Goal: Task Accomplishment & Management: Use online tool/utility

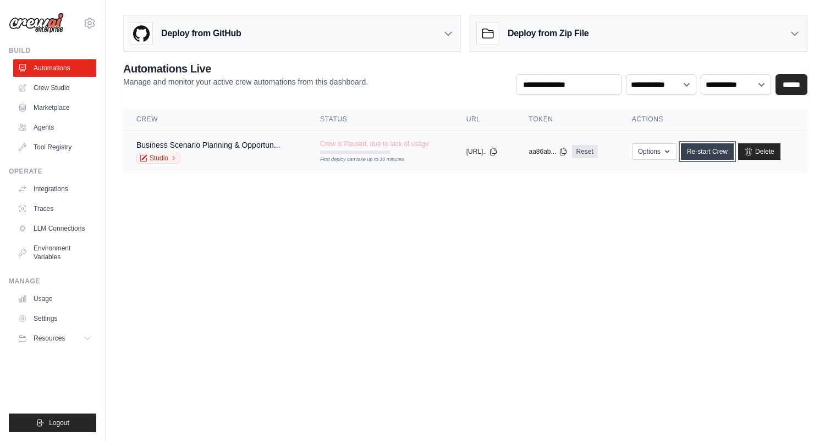
click at [714, 153] on link "Re-start Crew" at bounding box center [707, 151] width 53 height 16
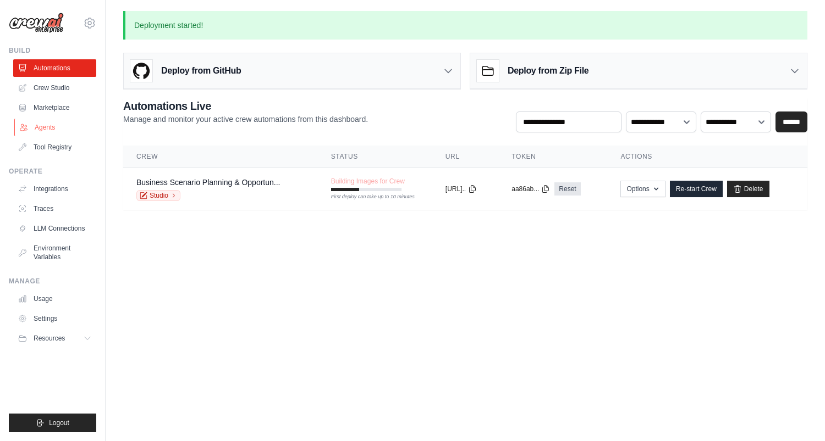
click at [46, 128] on link "Agents" at bounding box center [55, 128] width 83 height 18
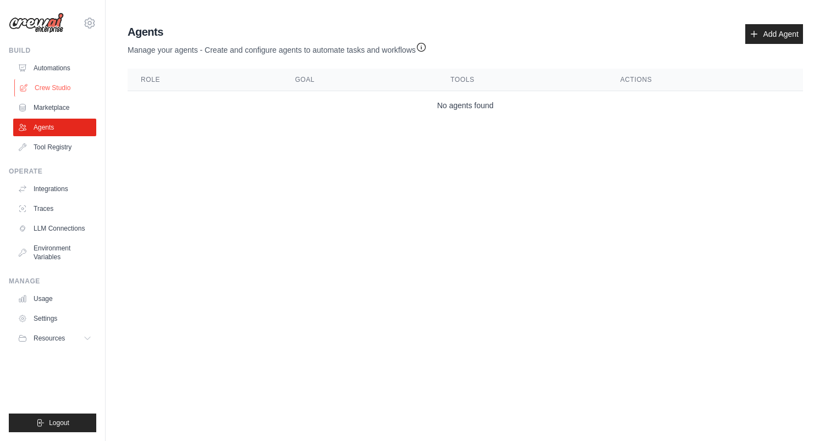
click at [44, 82] on link "Crew Studio" at bounding box center [55, 88] width 83 height 18
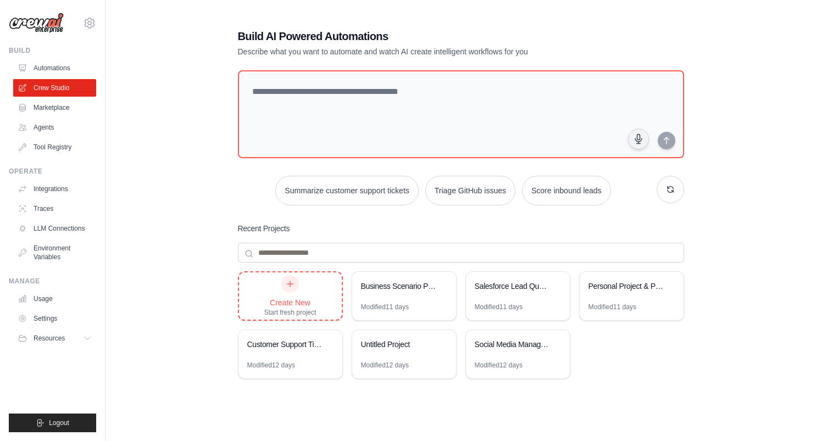
click at [304, 293] on div "Create New Start fresh project" at bounding box center [290, 296] width 52 height 42
click at [51, 125] on link "Agents" at bounding box center [55, 128] width 83 height 18
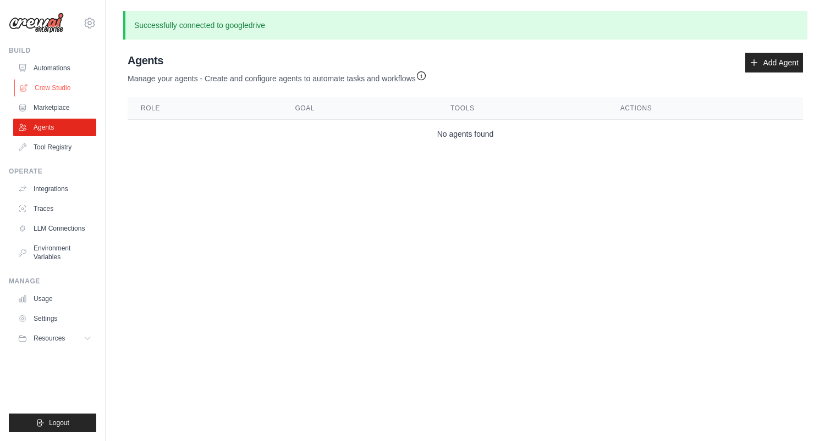
click at [42, 85] on link "Crew Studio" at bounding box center [55, 88] width 83 height 18
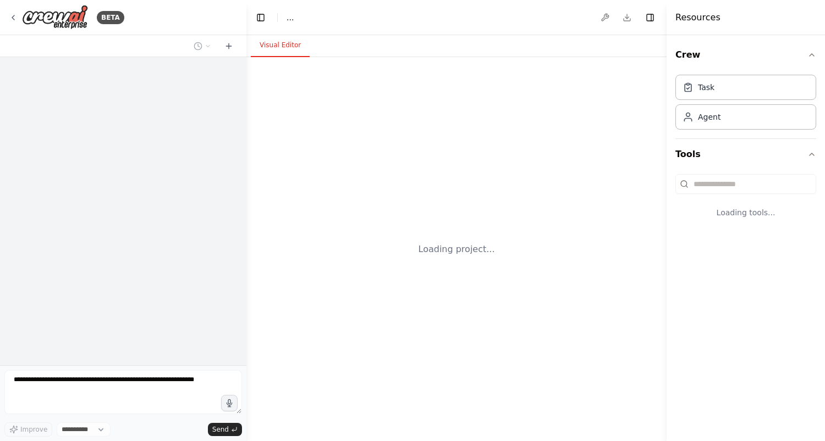
select select "****"
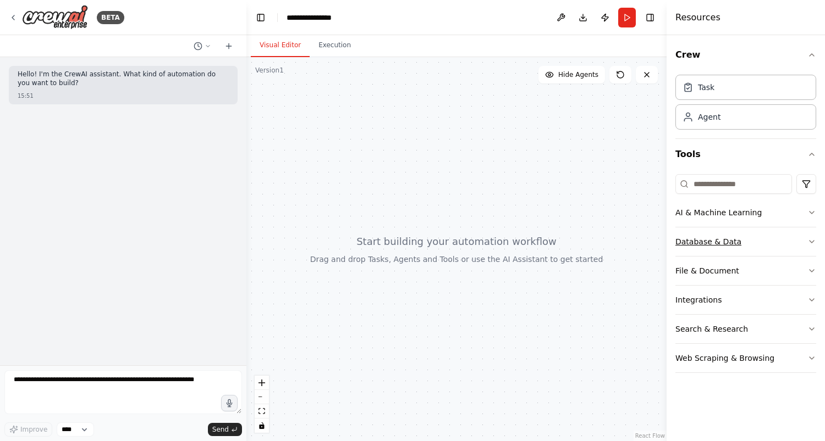
click at [731, 241] on div "Database & Data" at bounding box center [708, 241] width 66 height 11
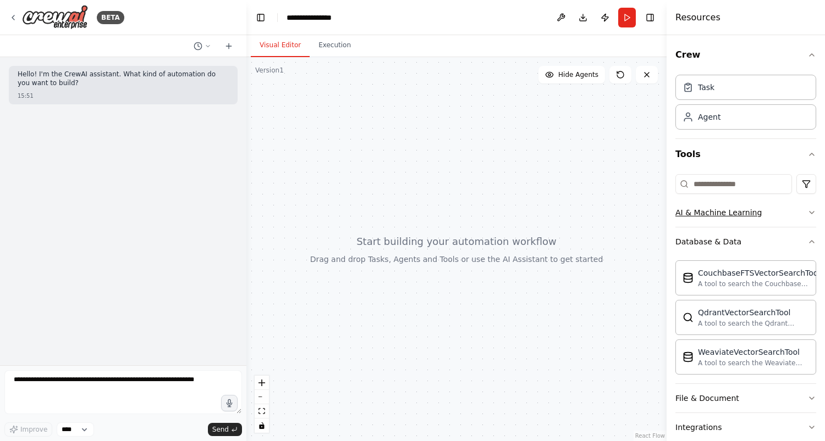
click at [768, 214] on button "AI & Machine Learning" at bounding box center [745, 212] width 141 height 29
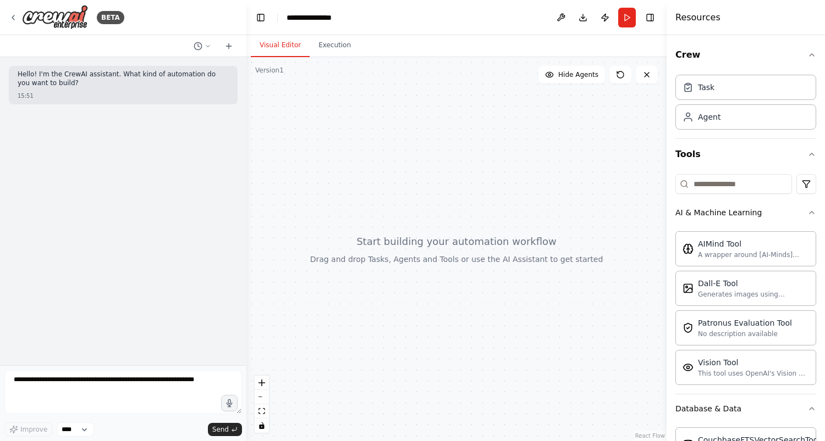
scroll to position [244, 0]
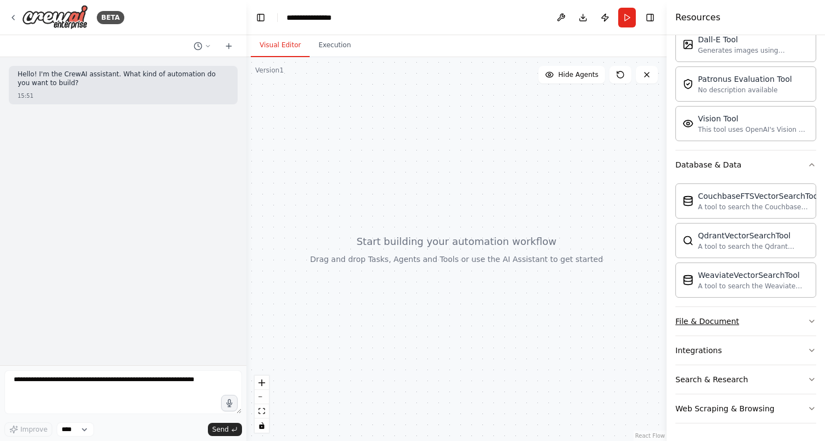
click at [807, 319] on icon "button" at bounding box center [811, 321] width 9 height 9
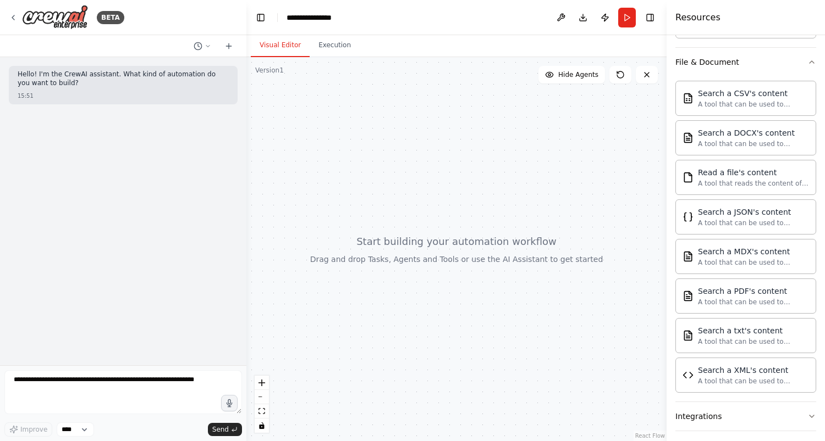
scroll to position [148, 0]
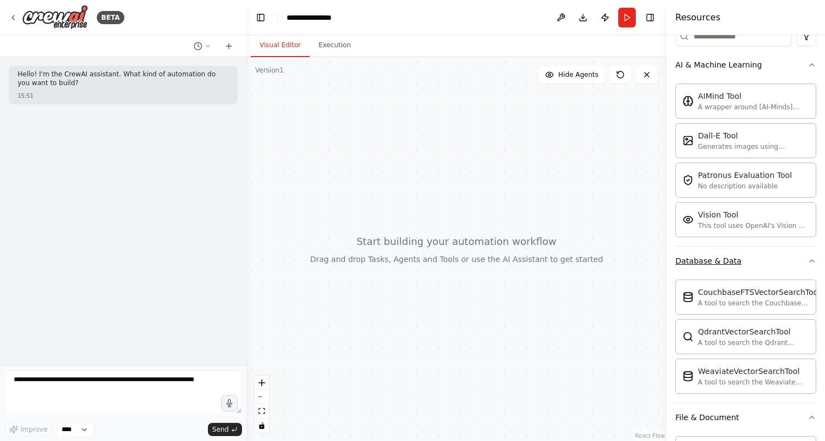
click at [807, 258] on icon "button" at bounding box center [811, 261] width 9 height 9
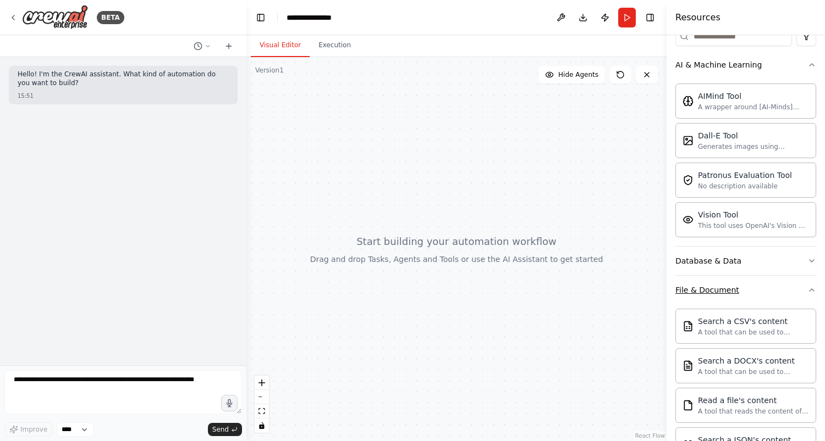
click at [807, 286] on icon "button" at bounding box center [811, 290] width 9 height 9
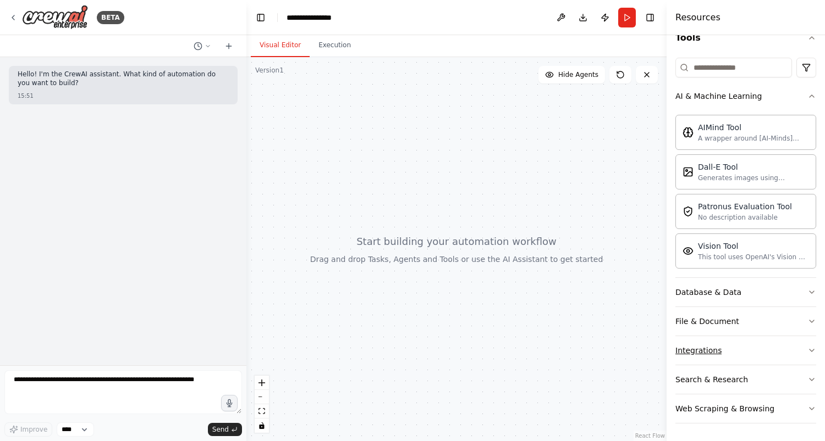
click at [805, 345] on button "Integrations" at bounding box center [745, 350] width 141 height 29
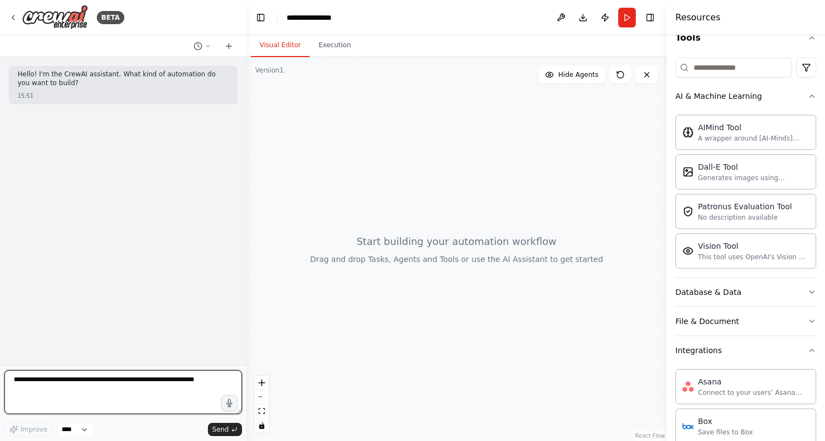
click at [157, 385] on textarea at bounding box center [122, 393] width 237 height 44
type textarea "**********"
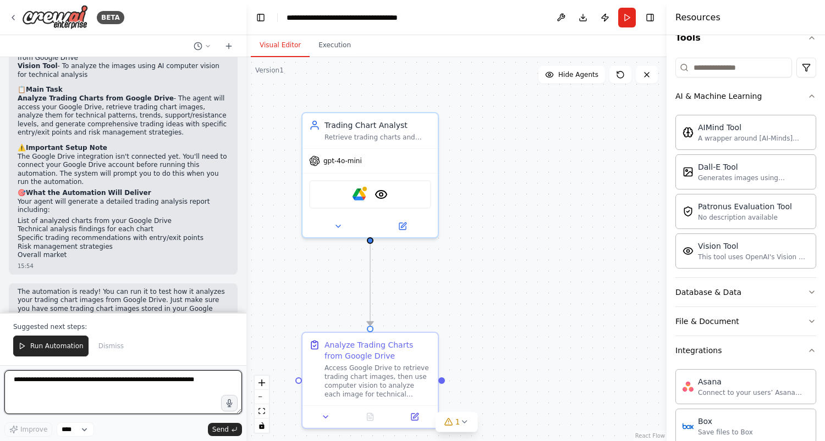
scroll to position [642, 0]
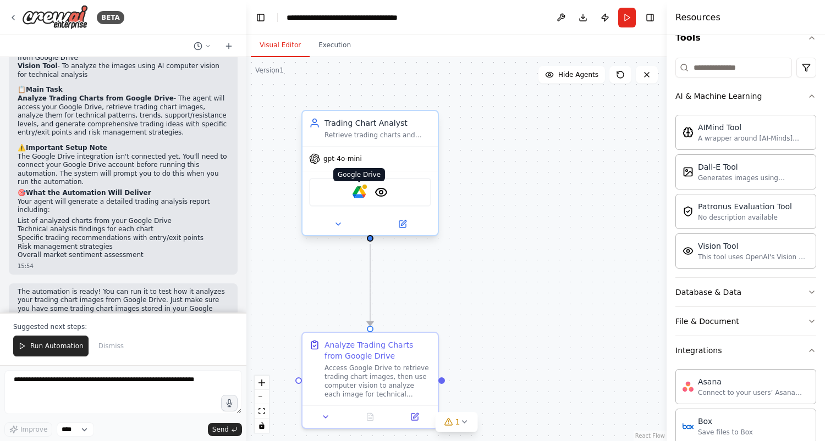
click at [360, 191] on img at bounding box center [358, 192] width 13 height 13
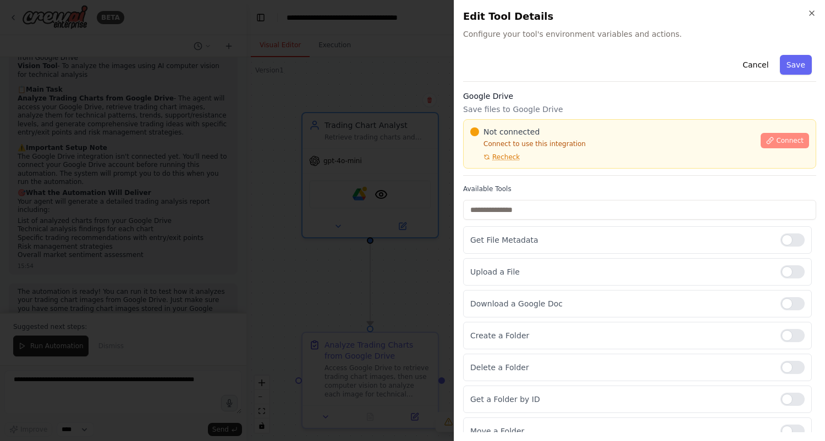
click at [760, 142] on button "Connect" at bounding box center [784, 140] width 48 height 15
click at [518, 129] on span "Not connected" at bounding box center [511, 131] width 56 height 11
click at [496, 123] on div "Not connected Connect to use this integration Recheck Connect" at bounding box center [639, 143] width 353 height 49
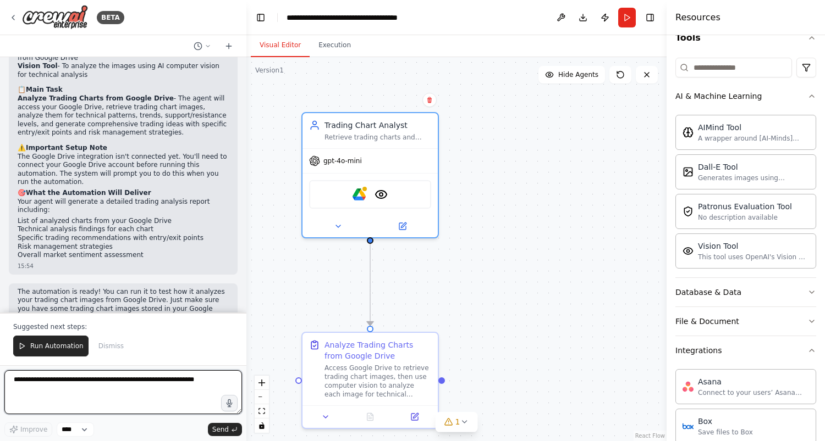
click at [50, 384] on textarea at bounding box center [122, 393] width 237 height 44
type textarea "**********"
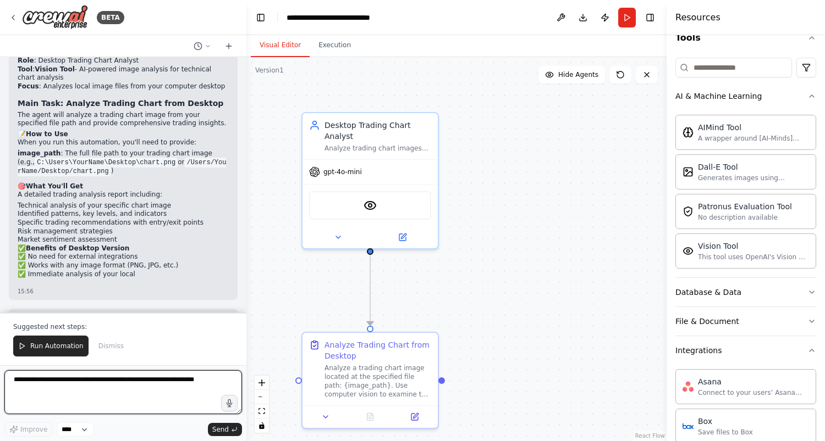
scroll to position [1722, 0]
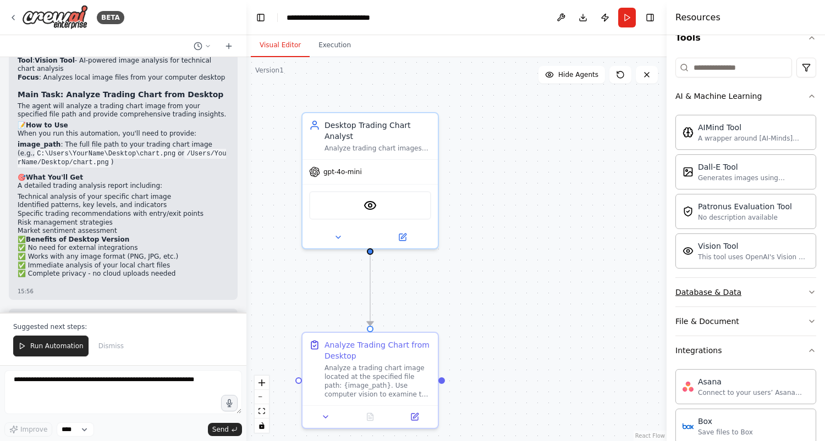
click at [807, 291] on icon "button" at bounding box center [811, 292] width 9 height 9
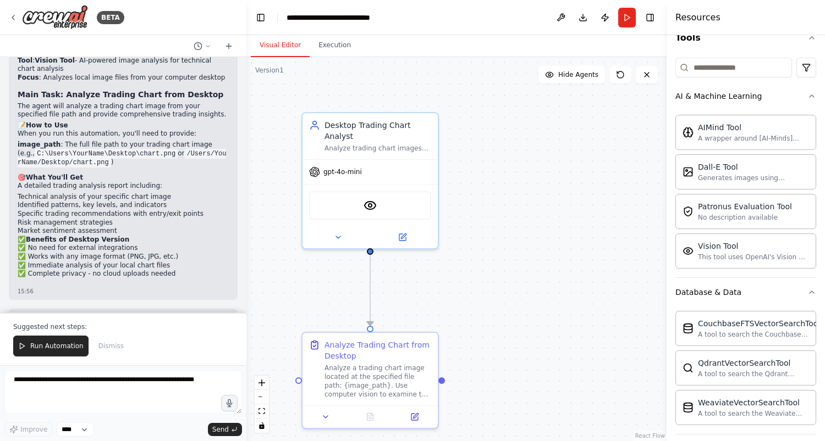
scroll to position [0, 0]
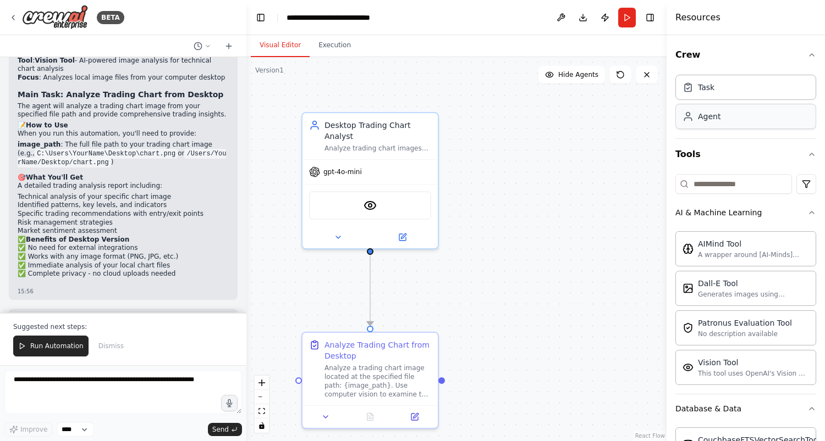
click at [734, 122] on div "Agent" at bounding box center [745, 116] width 141 height 25
click at [14, 12] on div "BETA" at bounding box center [66, 17] width 115 height 25
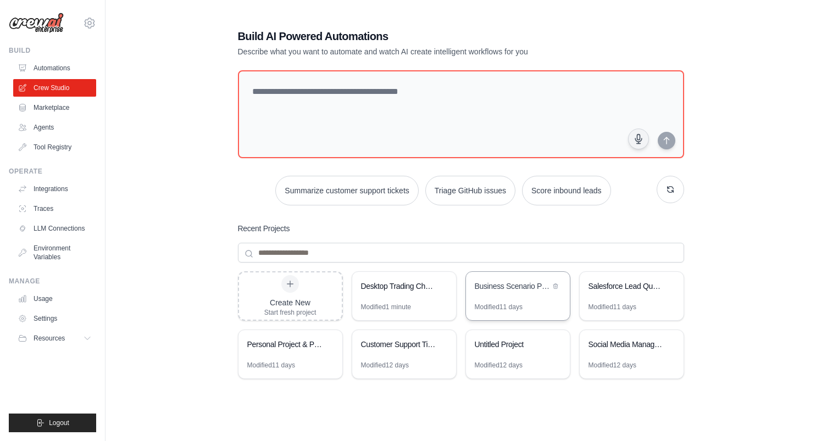
click at [493, 291] on div "Business Scenario Planning & Opportunity Analysis Crew" at bounding box center [512, 286] width 75 height 11
click at [56, 124] on link "Agents" at bounding box center [55, 128] width 83 height 18
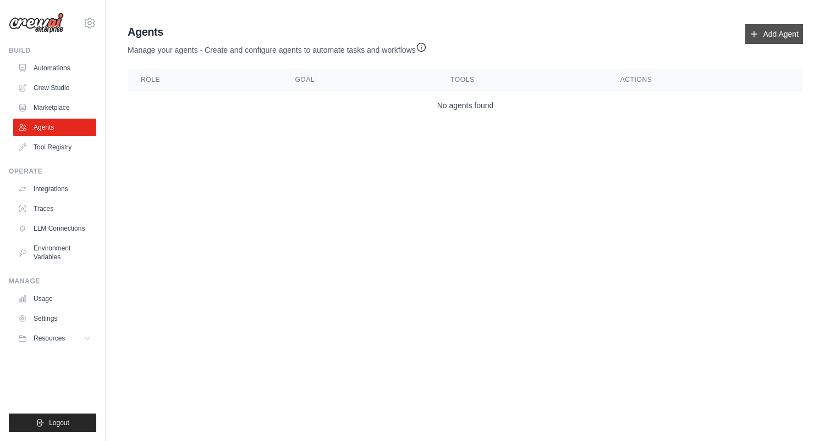
click at [756, 33] on icon at bounding box center [753, 34] width 9 height 9
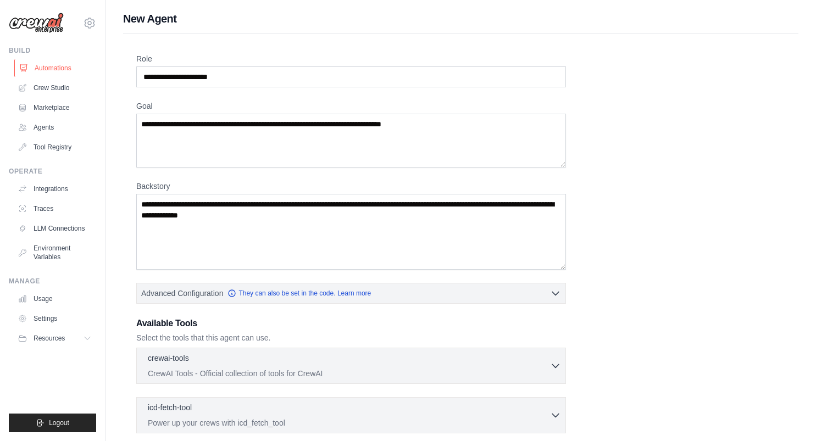
click at [42, 70] on link "Automations" at bounding box center [55, 68] width 83 height 18
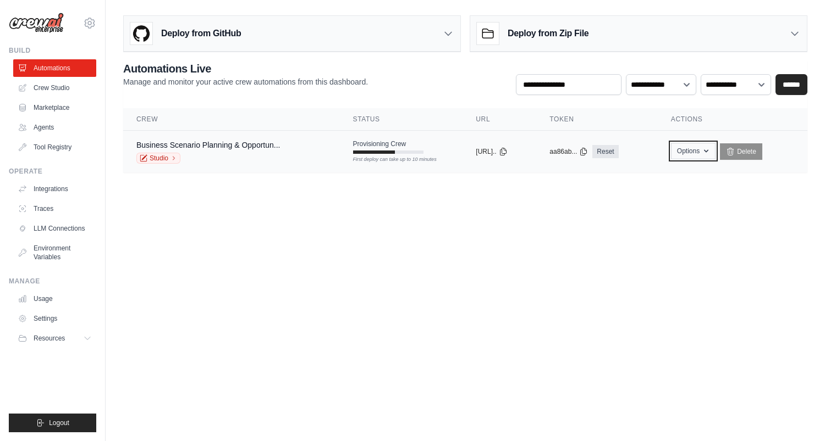
click at [708, 152] on icon "button" at bounding box center [706, 151] width 4 height 3
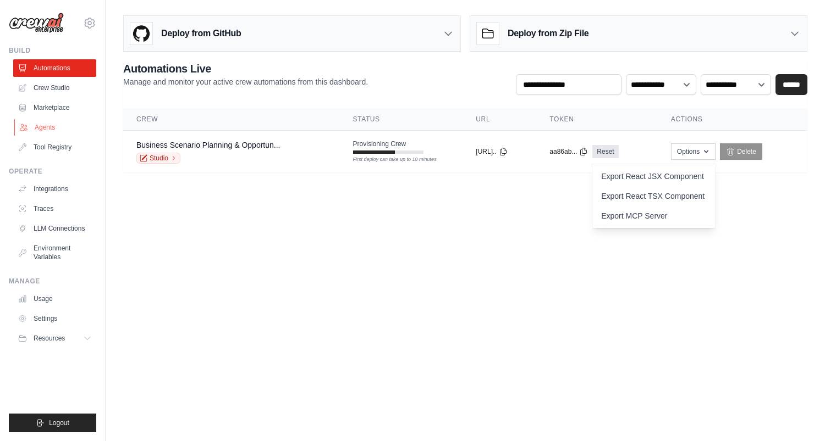
click at [43, 129] on link "Agents" at bounding box center [55, 128] width 83 height 18
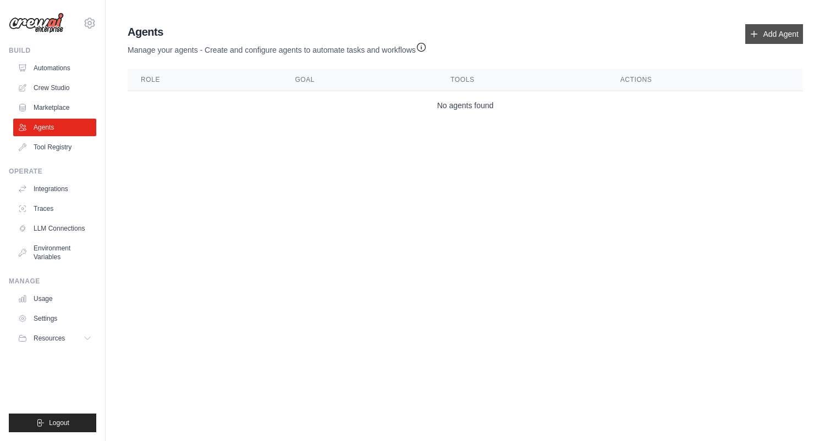
click at [755, 29] on link "Add Agent" at bounding box center [774, 34] width 58 height 20
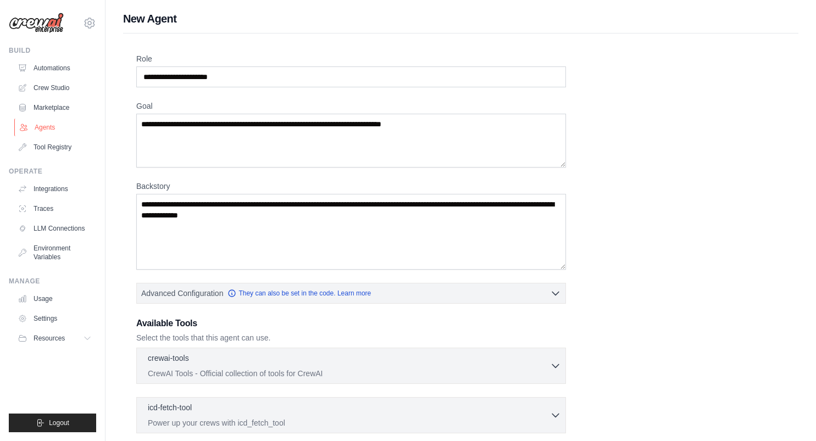
click at [51, 130] on link "Agents" at bounding box center [55, 128] width 83 height 18
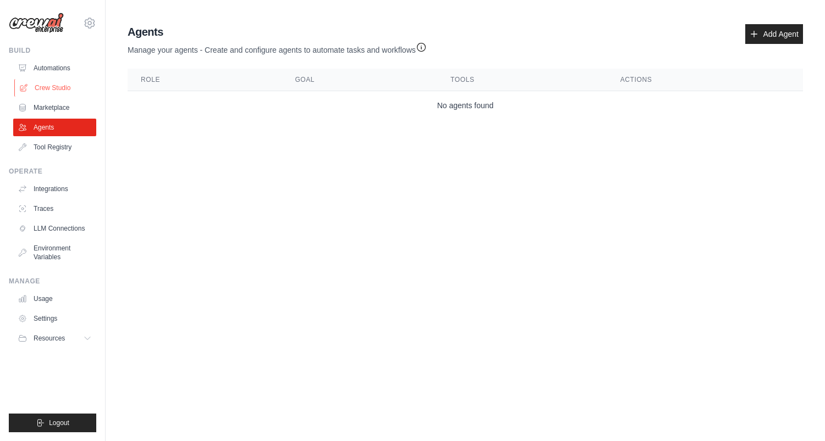
click at [59, 86] on link "Crew Studio" at bounding box center [55, 88] width 83 height 18
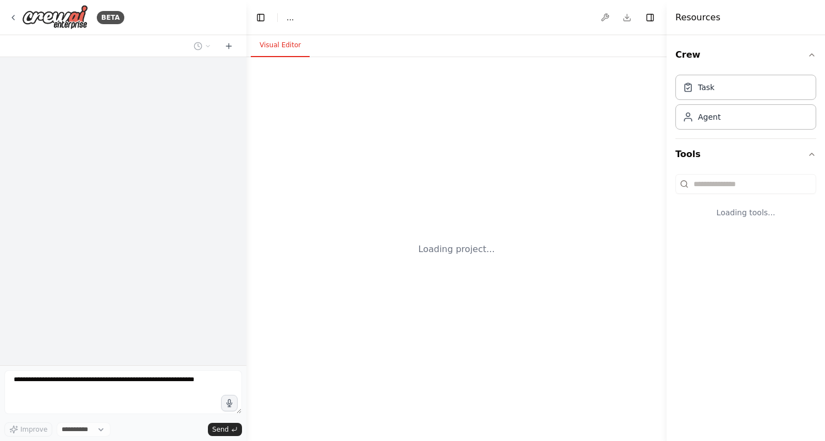
select select "****"
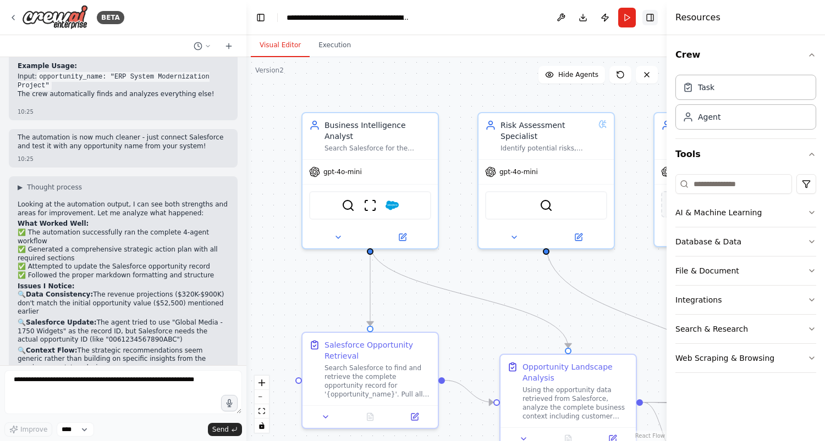
scroll to position [4772, 0]
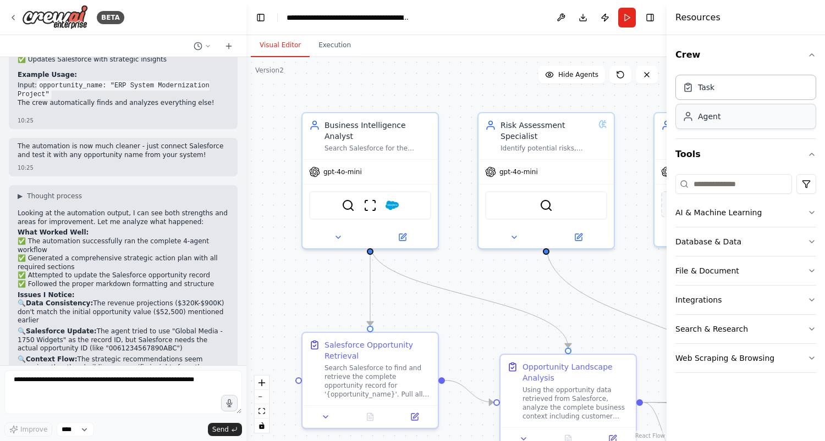
click at [706, 112] on div "Agent" at bounding box center [709, 116] width 23 height 11
click at [10, 20] on icon at bounding box center [13, 17] width 9 height 9
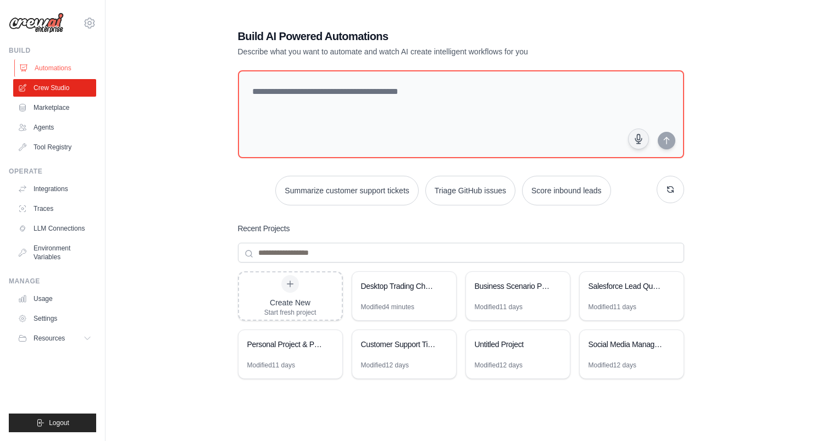
click at [51, 70] on link "Automations" at bounding box center [55, 68] width 83 height 18
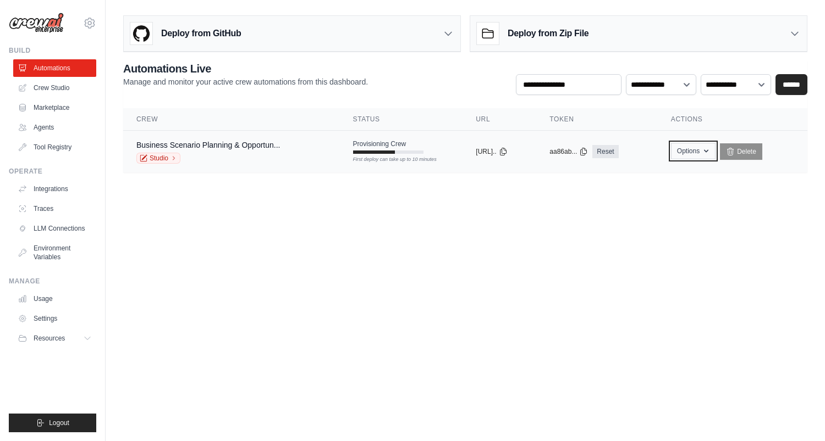
click at [710, 151] on icon "button" at bounding box center [705, 151] width 9 height 9
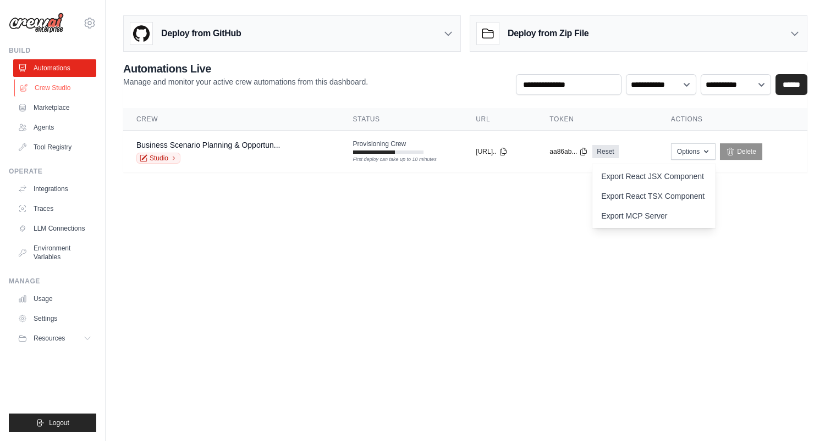
click at [64, 87] on link "Crew Studio" at bounding box center [55, 88] width 83 height 18
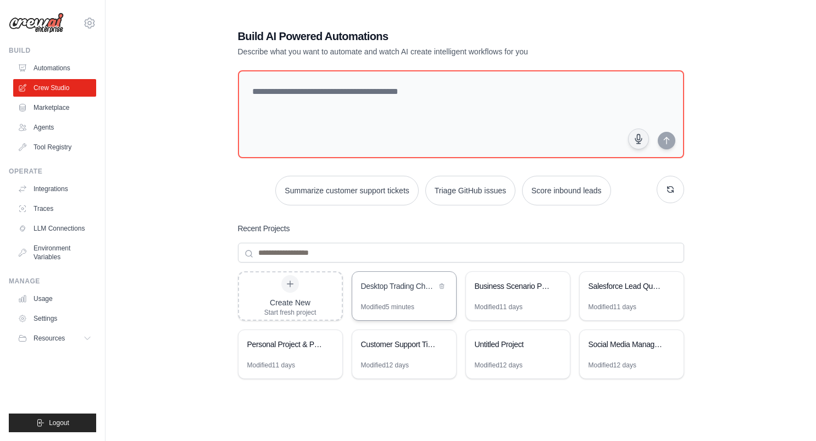
click at [409, 296] on div "Desktop Trading Chart Analysis" at bounding box center [404, 287] width 104 height 31
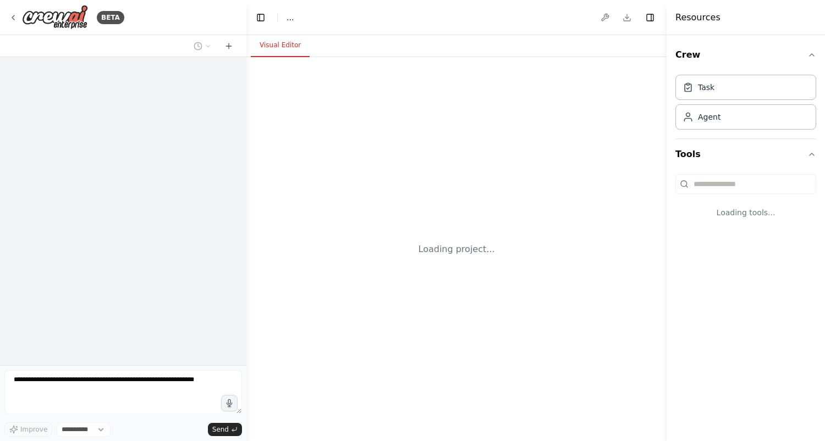
select select "****"
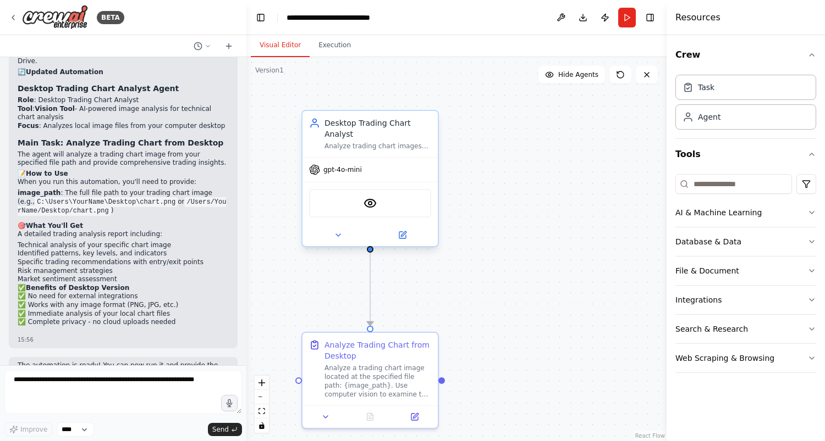
scroll to position [1669, 0]
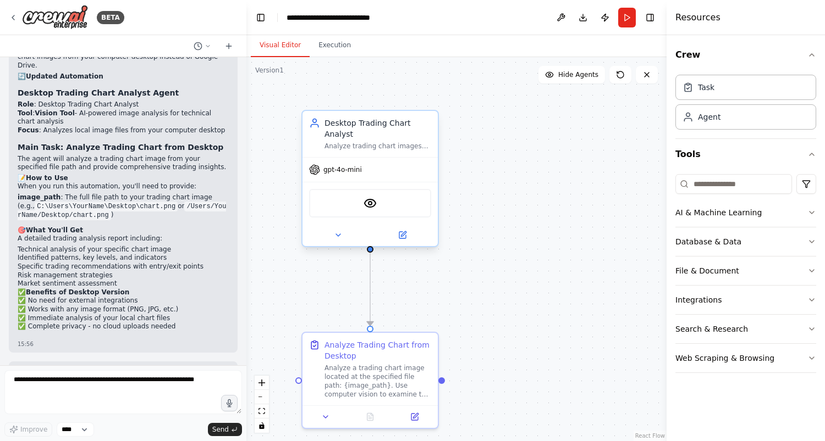
click at [360, 203] on div "VisionTool" at bounding box center [370, 203] width 122 height 29
click at [410, 229] on button at bounding box center [402, 235] width 62 height 13
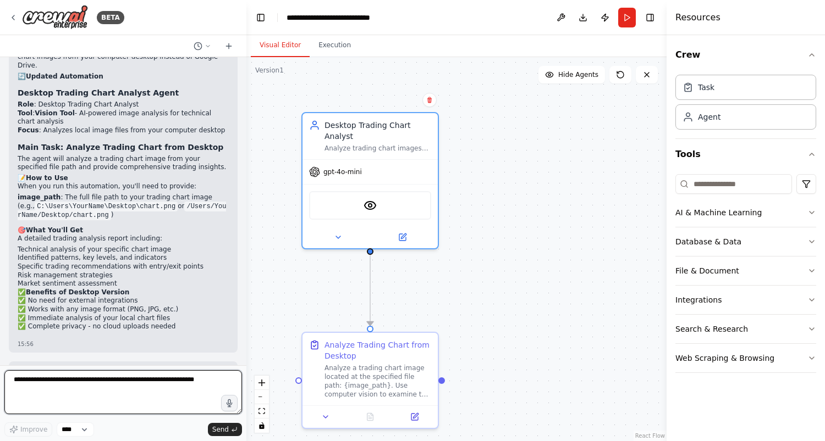
click at [129, 380] on textarea at bounding box center [122, 393] width 237 height 44
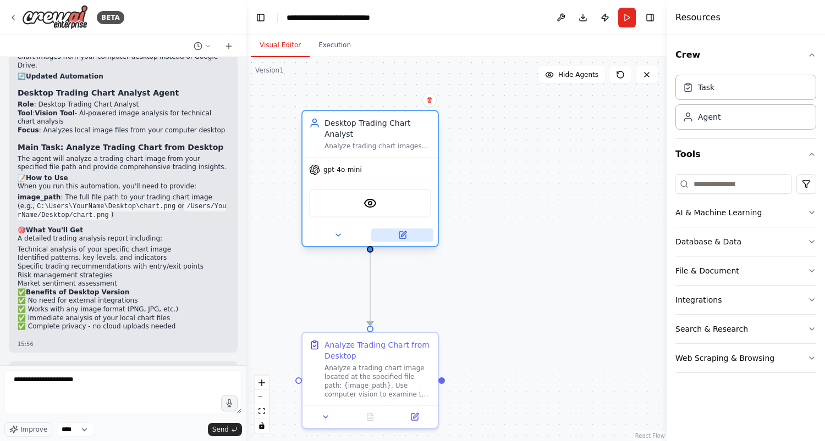
click at [398, 231] on icon at bounding box center [402, 235] width 9 height 9
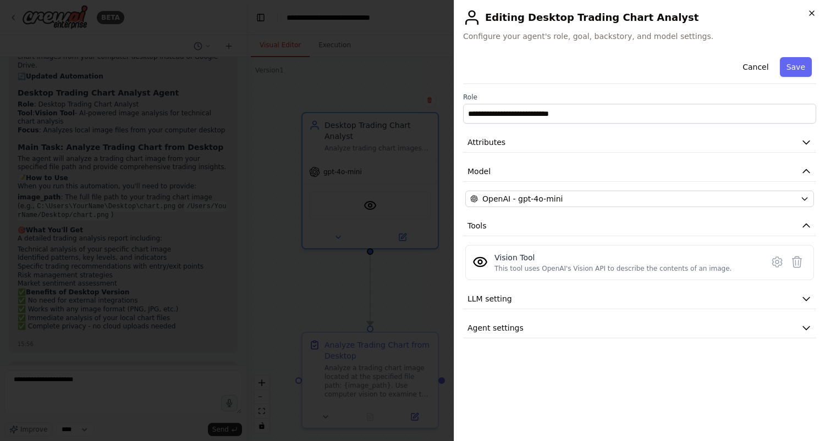
click at [809, 15] on icon "button" at bounding box center [811, 13] width 9 height 9
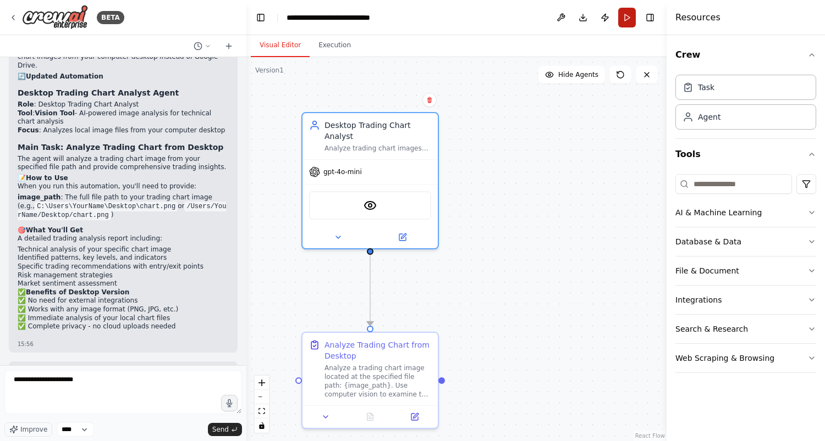
click at [629, 15] on button "Run" at bounding box center [627, 18] width 18 height 20
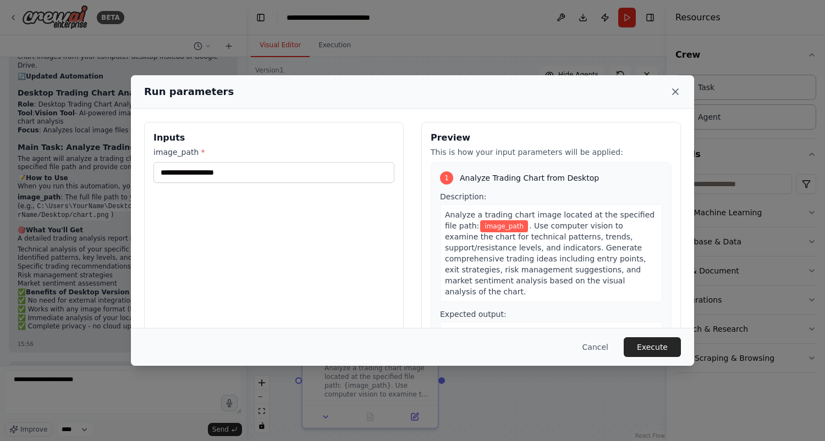
click at [675, 94] on icon at bounding box center [675, 91] width 11 height 11
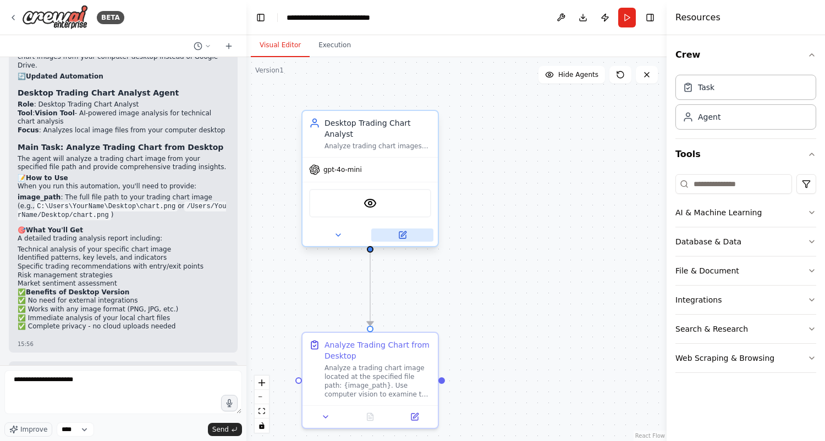
click at [410, 229] on button at bounding box center [402, 235] width 62 height 13
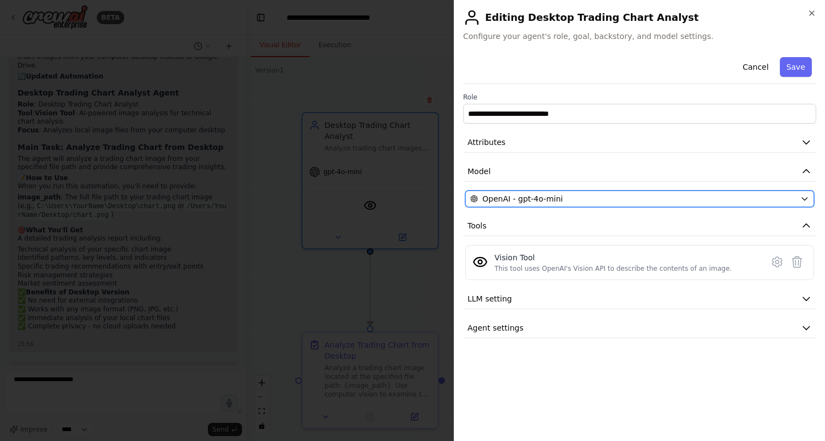
click at [511, 200] on span "OpenAI - gpt-4o-mini" at bounding box center [522, 199] width 80 height 11
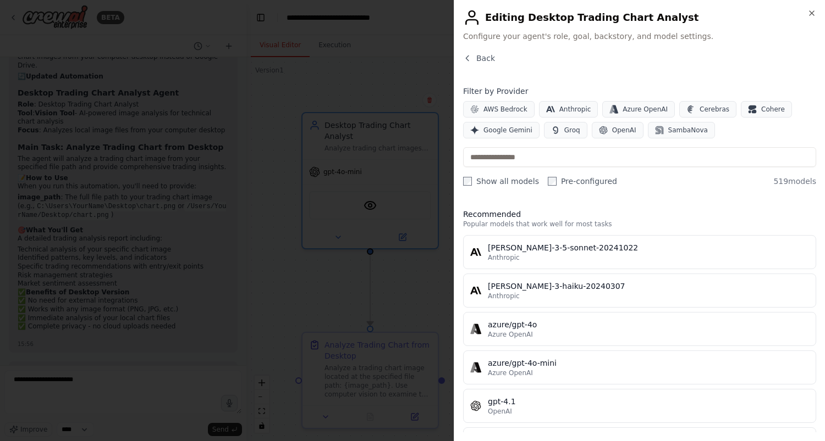
click at [351, 57] on div at bounding box center [412, 220] width 825 height 441
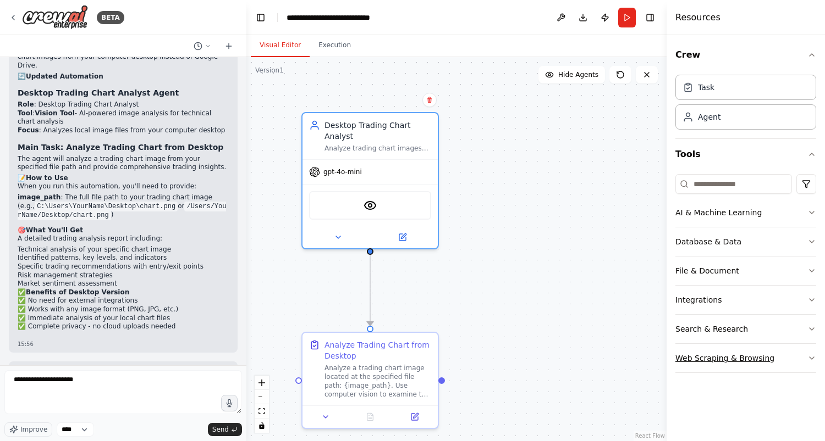
click at [805, 359] on button "Web Scraping & Browsing" at bounding box center [745, 358] width 141 height 29
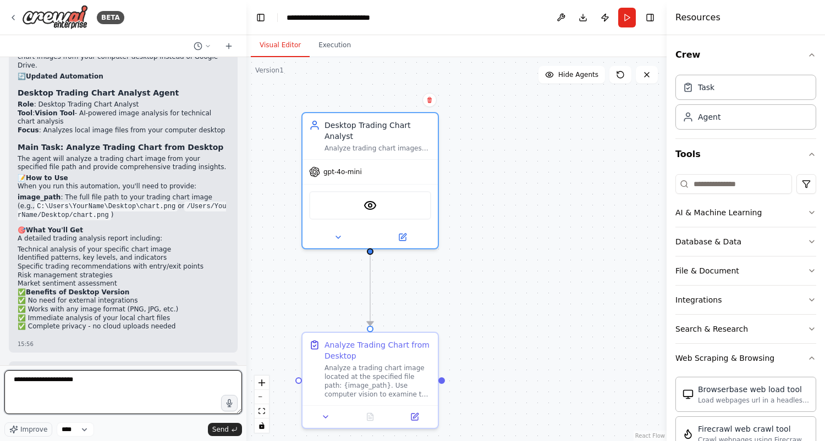
click at [82, 375] on textarea "**********" at bounding box center [122, 393] width 237 height 44
type textarea "*"
click at [88, 380] on textarea "**********" at bounding box center [122, 393] width 237 height 44
click at [100, 381] on textarea "**********" at bounding box center [122, 393] width 237 height 44
click at [197, 384] on textarea "**********" at bounding box center [122, 393] width 237 height 44
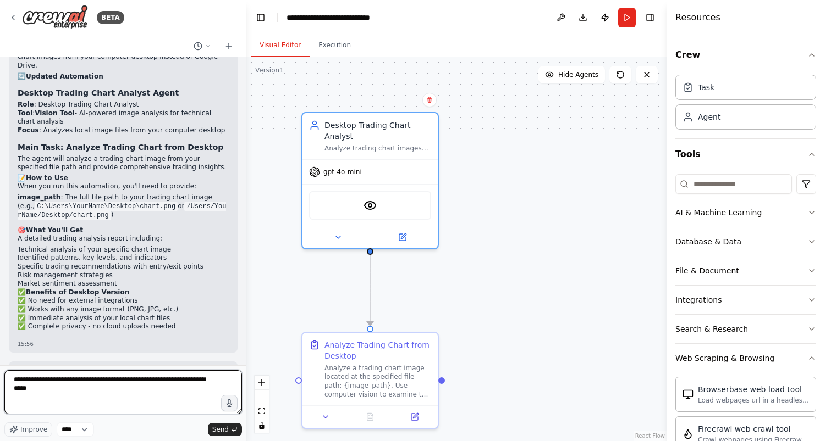
click at [65, 376] on textarea "**********" at bounding box center [122, 393] width 237 height 44
type textarea "**********"
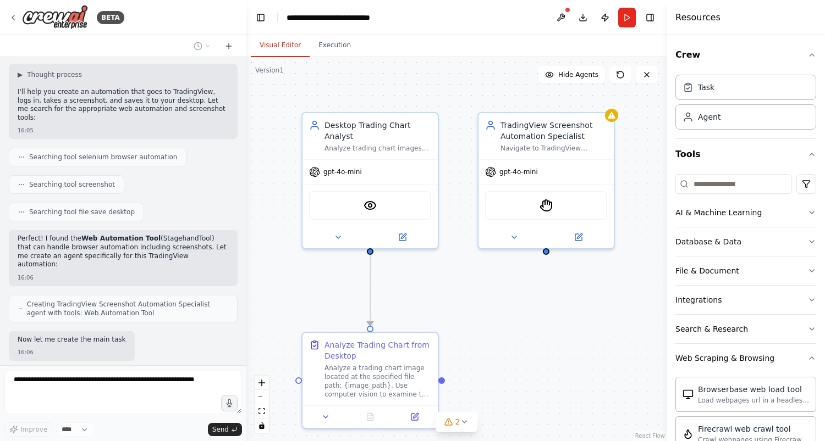
scroll to position [2070, 0]
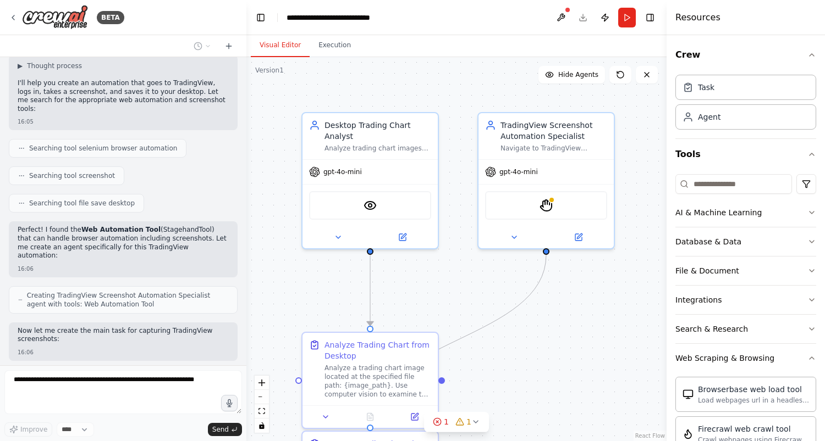
click at [172, 265] on div "16:06" at bounding box center [123, 269] width 211 height 8
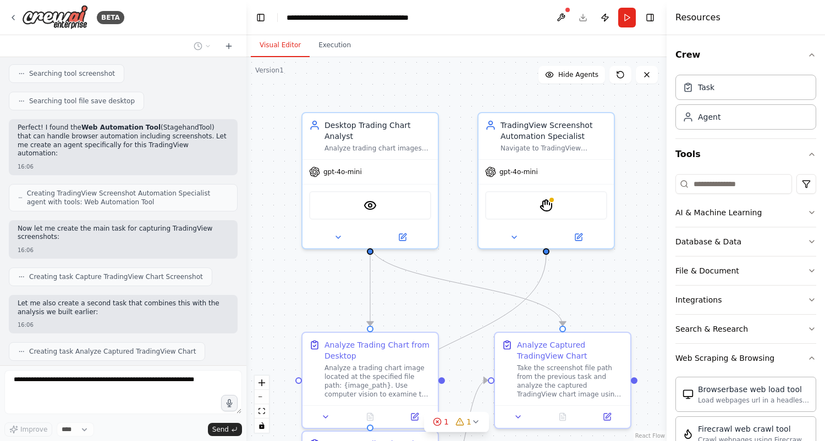
scroll to position [2209, 0]
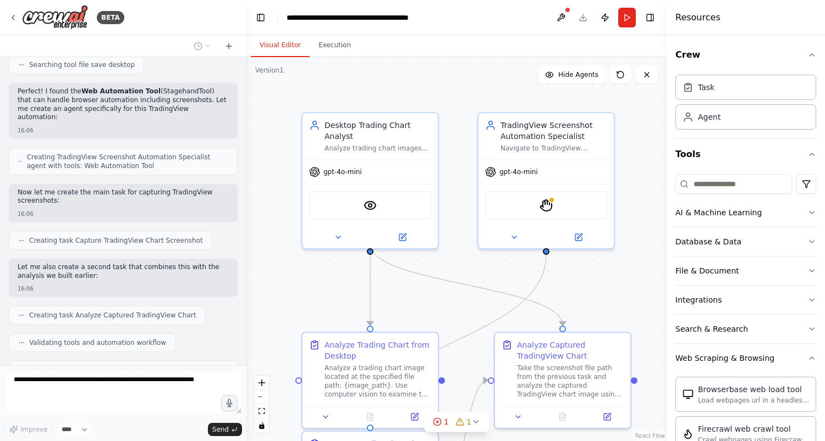
drag, startPoint x: 590, startPoint y: 289, endPoint x: 151, endPoint y: 25, distance: 512.2
click at [151, 25] on div "BETA" at bounding box center [123, 17] width 246 height 35
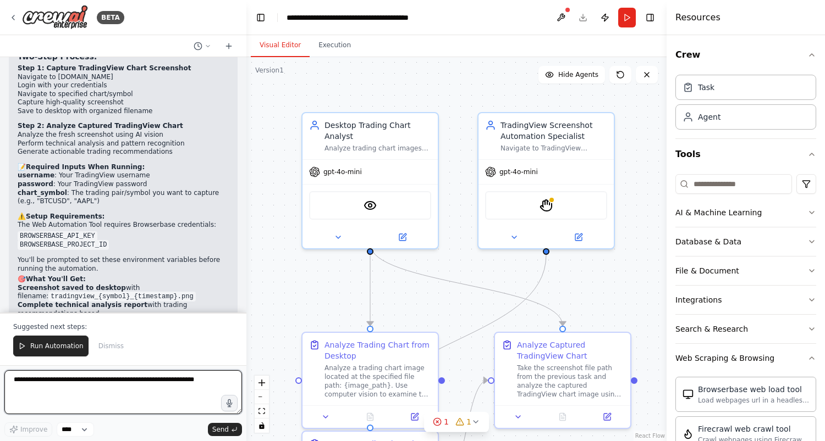
scroll to position [2715, 0]
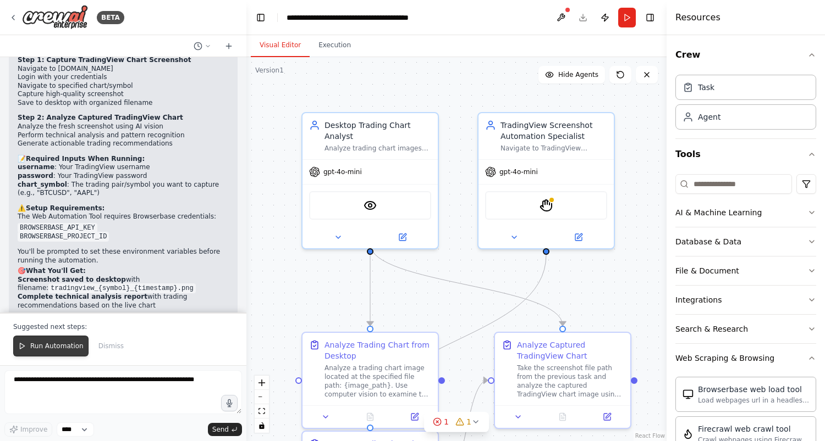
click at [64, 348] on span "Run Automation" at bounding box center [56, 346] width 53 height 9
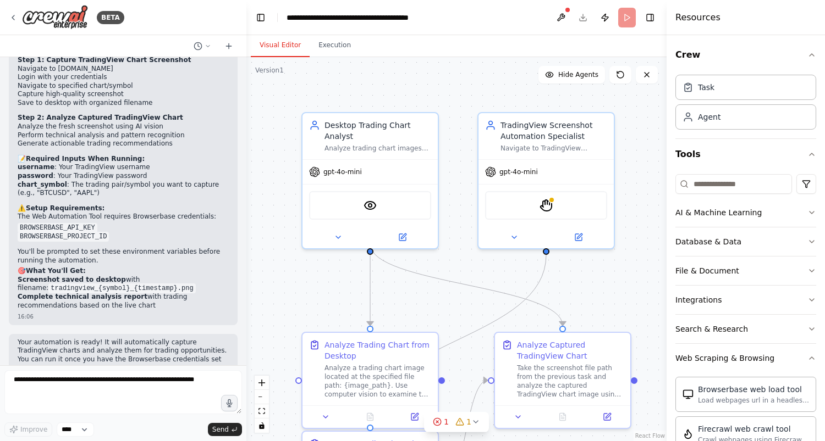
scroll to position [2662, 0]
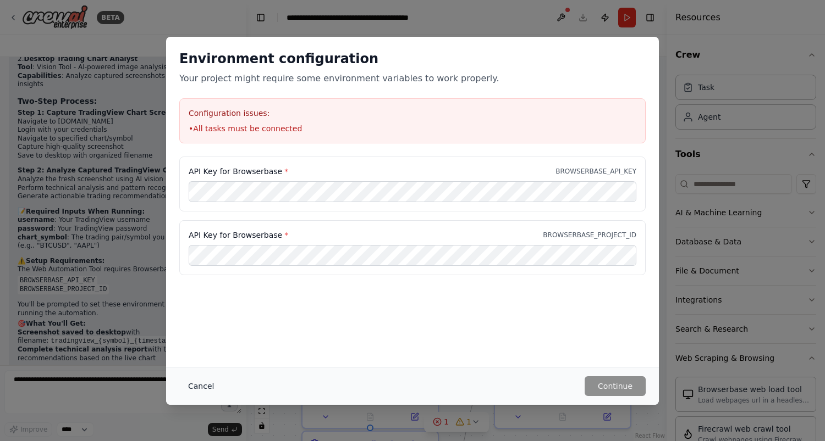
click at [204, 380] on button "Cancel" at bounding box center [200, 387] width 43 height 20
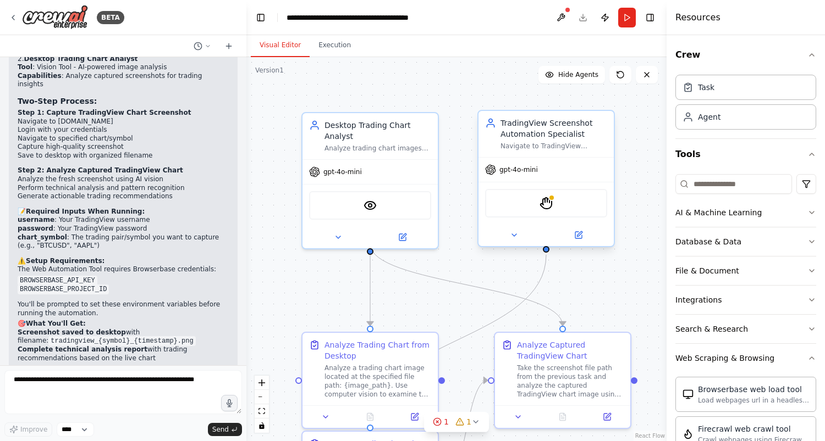
click at [538, 143] on div "Navigate to TradingView website, handle login authentication with provided cred…" at bounding box center [553, 146] width 107 height 9
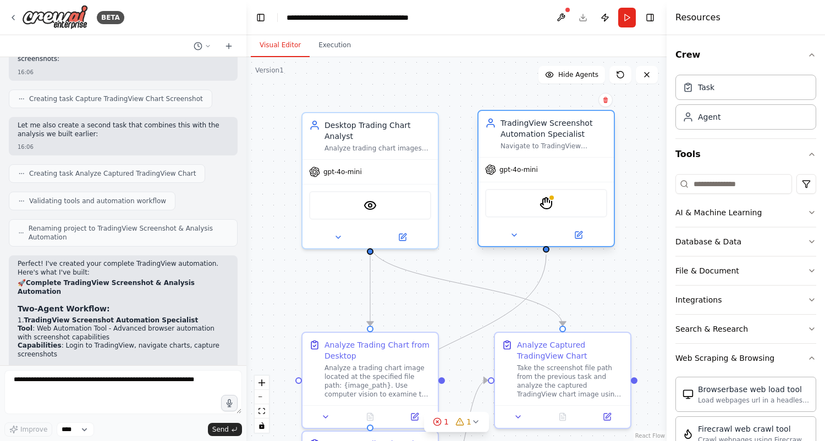
scroll to position [2351, 0]
click at [618, 78] on icon at bounding box center [620, 74] width 7 height 7
click at [546, 152] on div "TradingView Screenshot Automation Specialist Navigate to TradingView website, h…" at bounding box center [545, 134] width 135 height 46
click at [532, 212] on div "StagehandTool" at bounding box center [546, 203] width 122 height 29
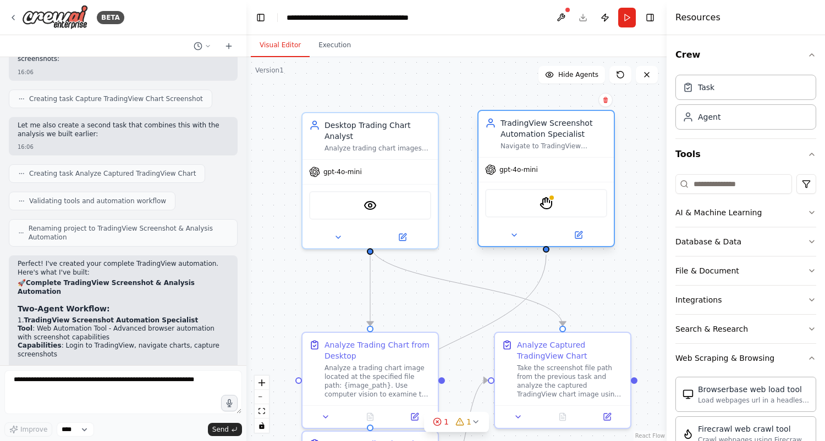
click at [532, 212] on div "StagehandTool" at bounding box center [546, 203] width 122 height 29
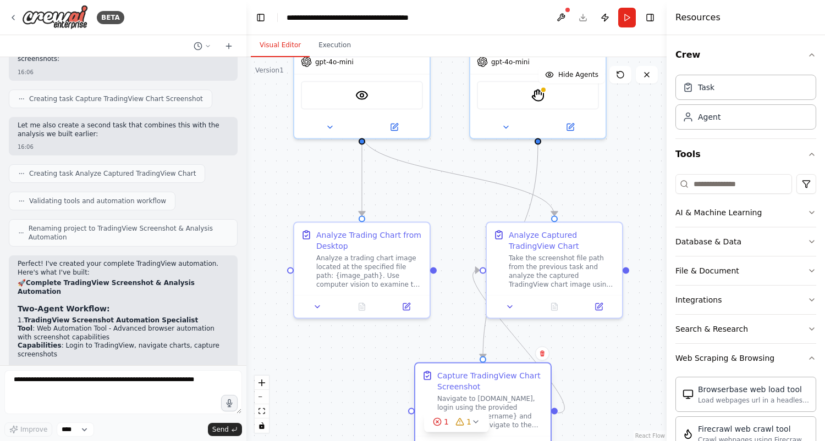
drag, startPoint x: 375, startPoint y: 346, endPoint x: 493, endPoint y: 386, distance: 123.8
click at [493, 386] on div "Capture TradingView Chart Screenshot" at bounding box center [490, 382] width 107 height 22
click at [541, 91] on img at bounding box center [537, 93] width 13 height 13
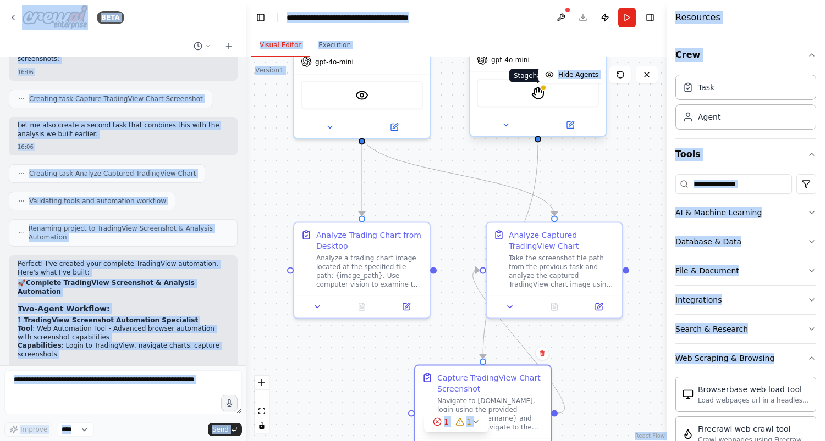
click at [541, 91] on body "BETA Hello! I'm the CrewAI assistant. What kind of automation do you want to bu…" at bounding box center [412, 220] width 825 height 441
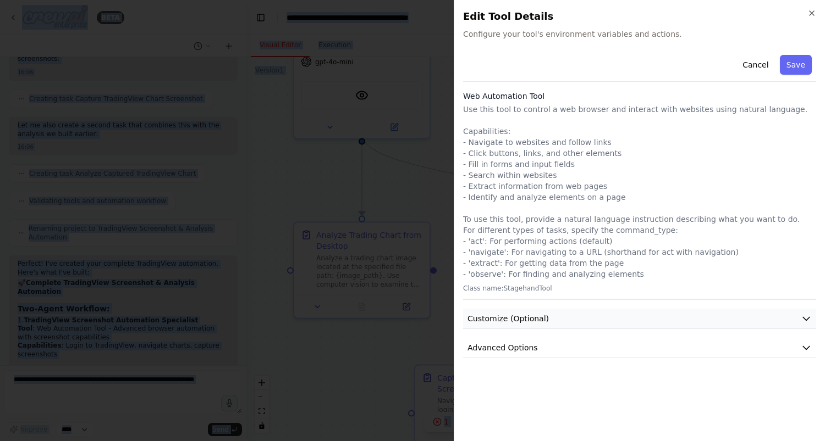
click at [784, 319] on button "Customize (Optional)" at bounding box center [639, 319] width 353 height 20
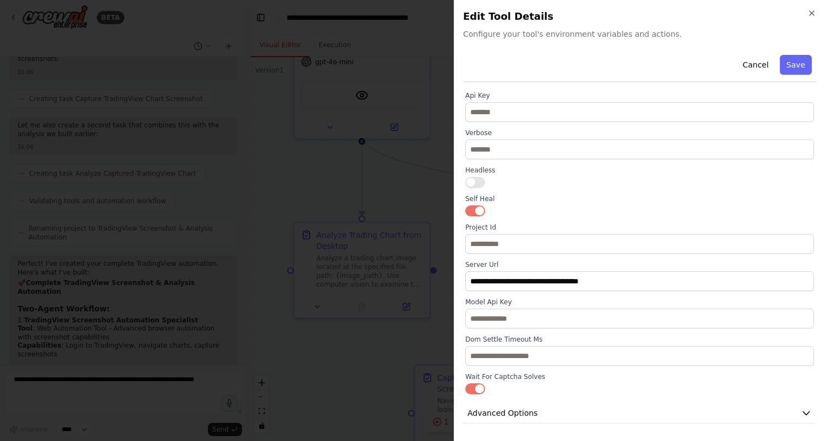
click at [818, 179] on div "**********" at bounding box center [639, 220] width 371 height 441
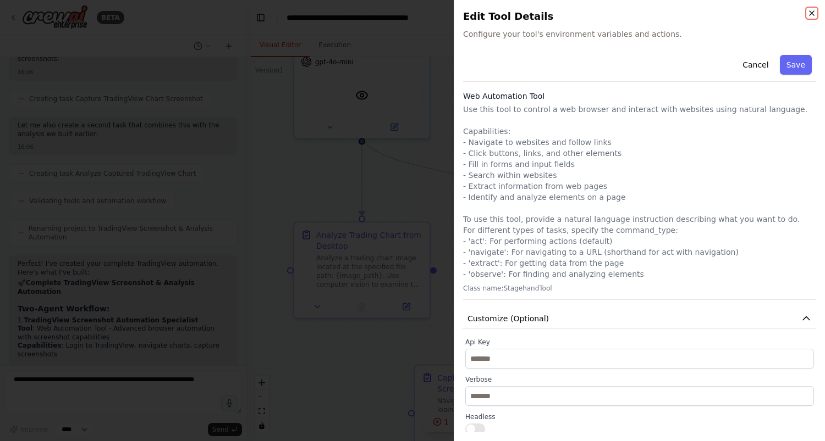
click at [811, 13] on icon "button" at bounding box center [811, 13] width 4 height 4
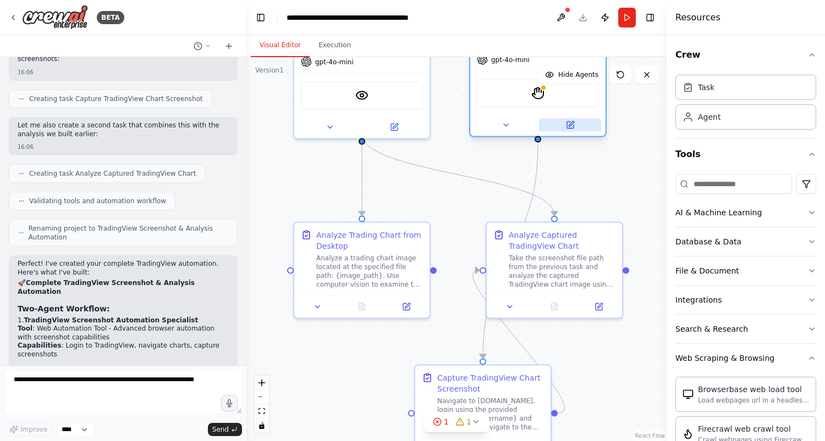
click at [569, 124] on icon at bounding box center [570, 123] width 5 height 5
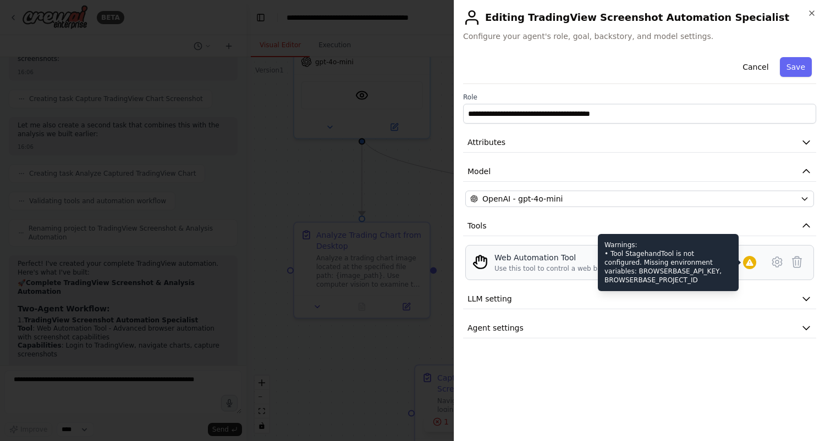
click at [751, 266] on icon at bounding box center [748, 262] width 7 height 7
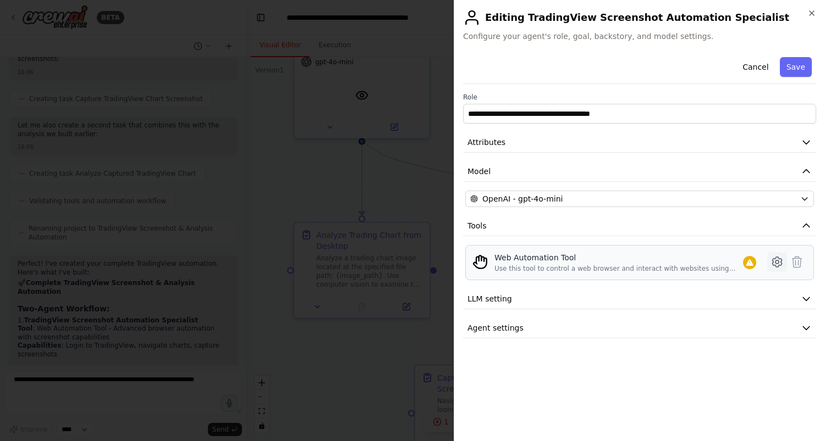
click at [774, 261] on icon at bounding box center [776, 262] width 13 height 13
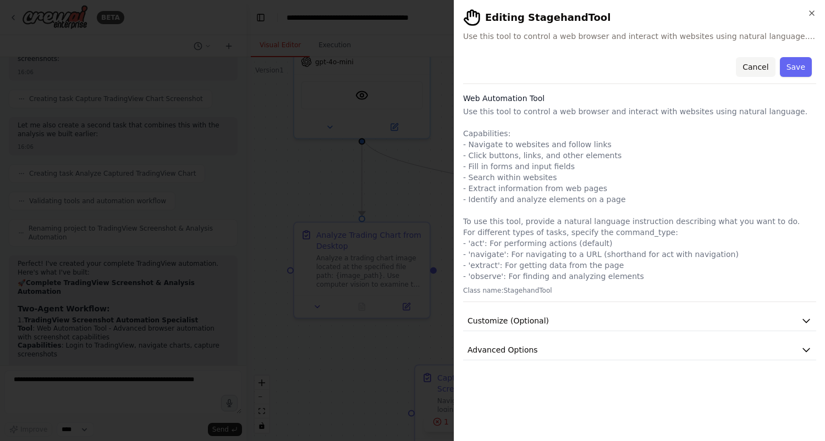
click at [751, 67] on button "Cancel" at bounding box center [755, 67] width 39 height 20
